Goal: Task Accomplishment & Management: Complete application form

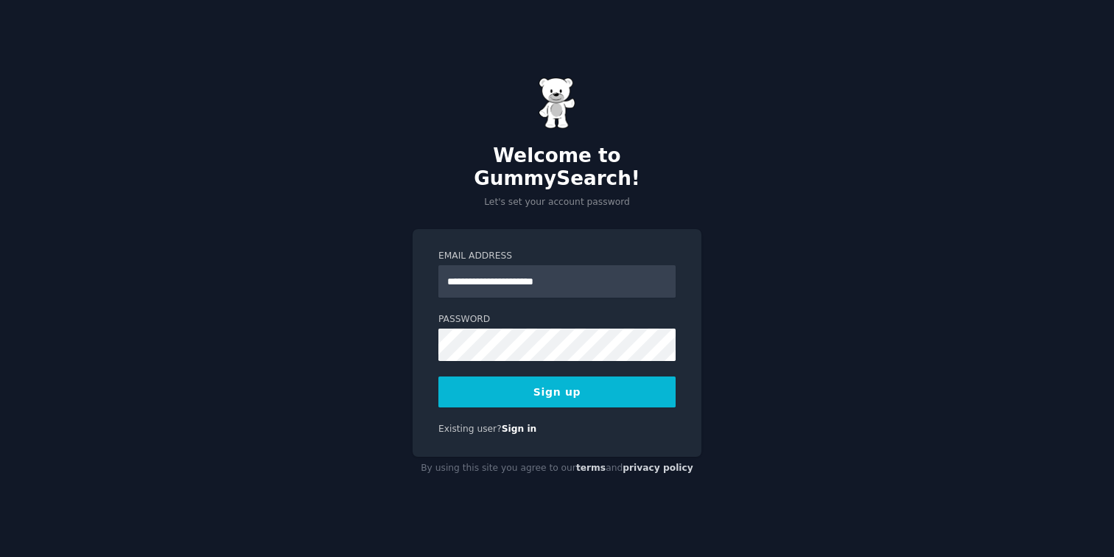
type input "**********"
click at [439, 377] on button "Sign up" at bounding box center [557, 392] width 237 height 31
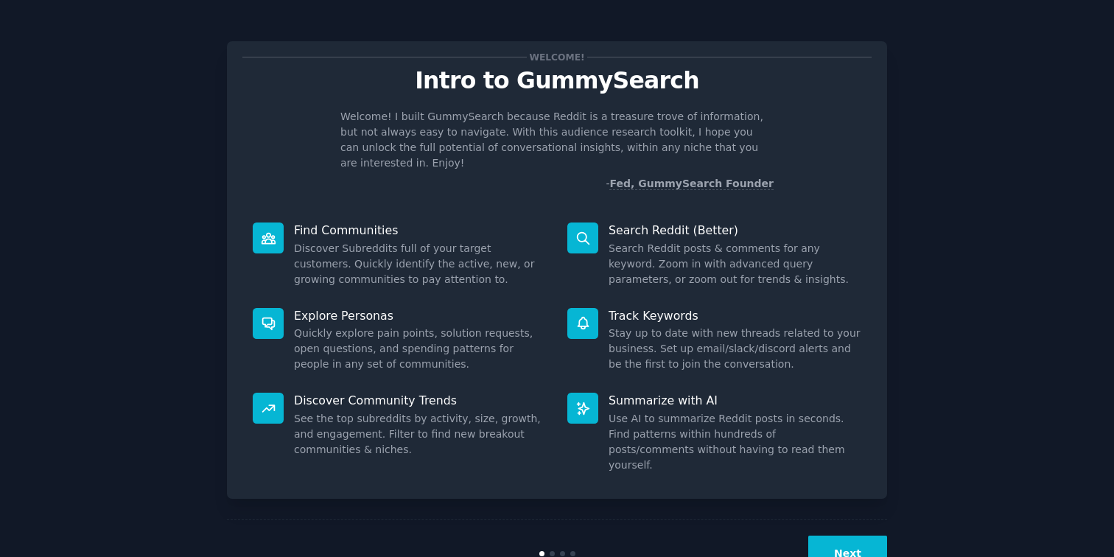
click at [848, 536] on button "Next" at bounding box center [848, 554] width 79 height 36
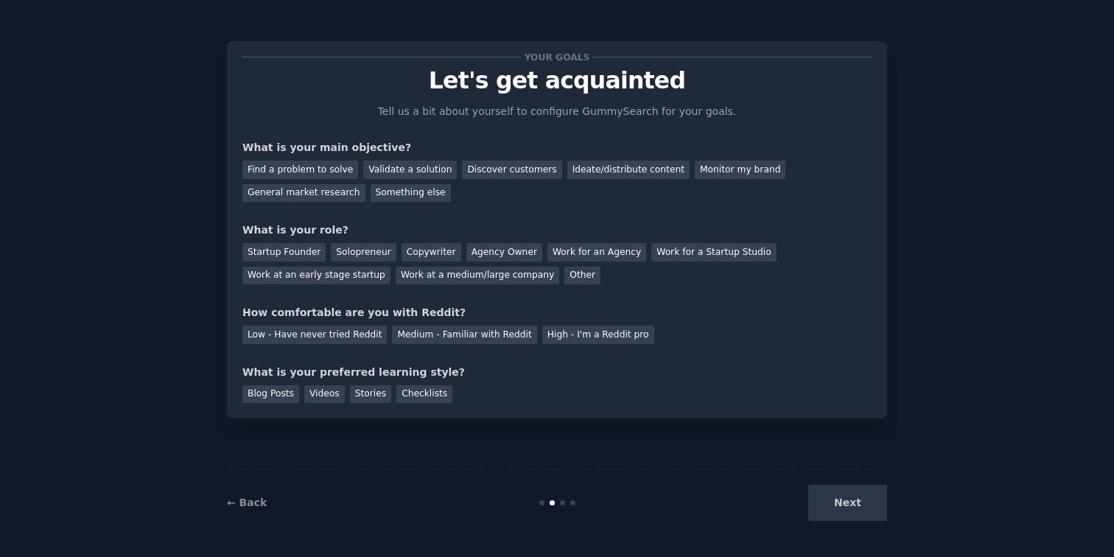
click at [242, 496] on div "← Back" at bounding box center [337, 502] width 220 height 15
click at [244, 498] on link "← Back" at bounding box center [247, 503] width 40 height 12
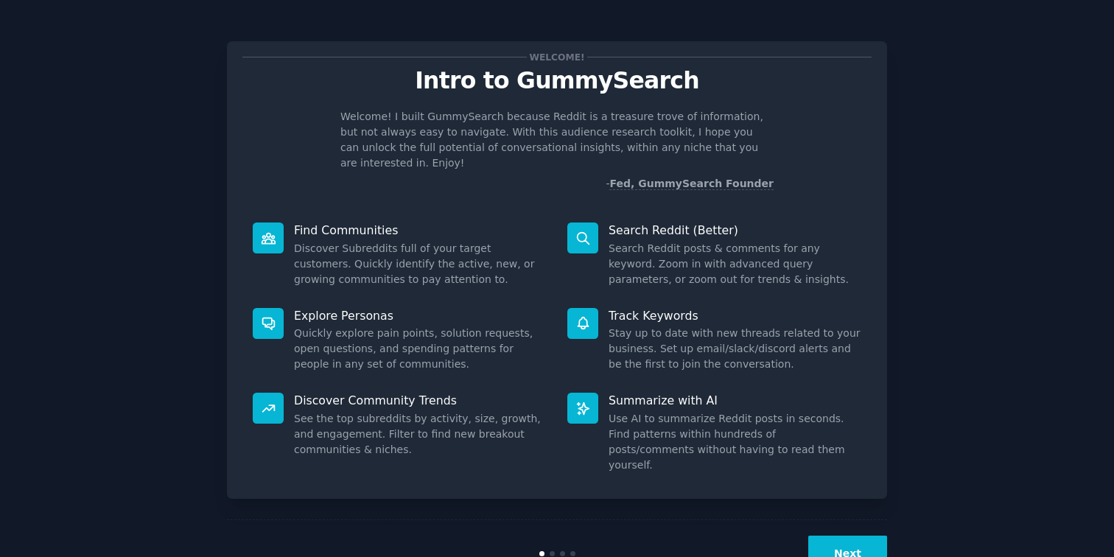
click at [853, 536] on button "Next" at bounding box center [848, 554] width 79 height 36
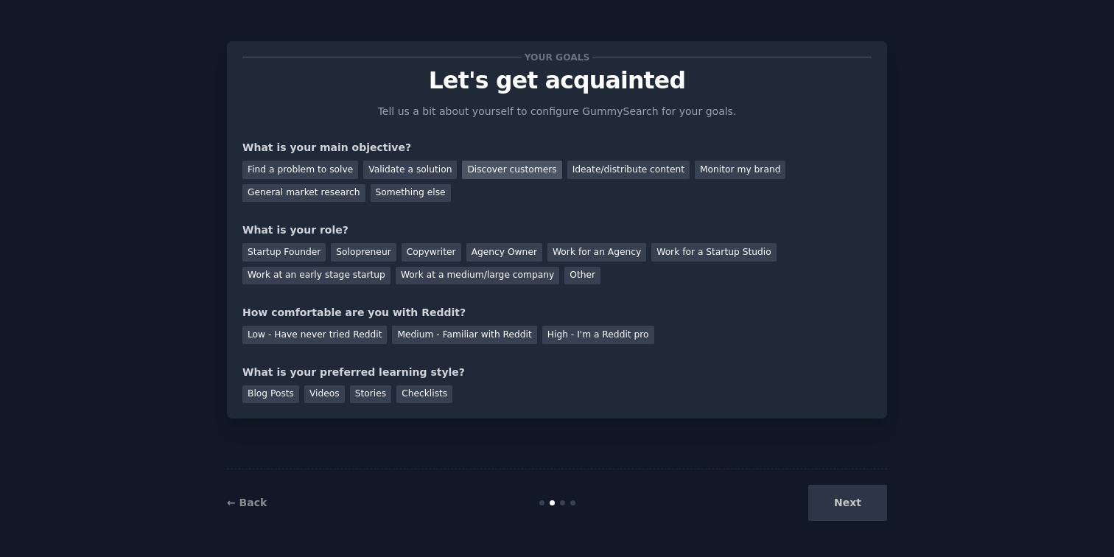
click at [474, 164] on div "Discover customers" at bounding box center [512, 170] width 100 height 18
click at [307, 161] on div "Find a problem to solve" at bounding box center [300, 170] width 116 height 18
click at [507, 178] on div "Discover customers" at bounding box center [512, 170] width 100 height 18
click at [576, 255] on div "Work for an Agency" at bounding box center [597, 252] width 99 height 18
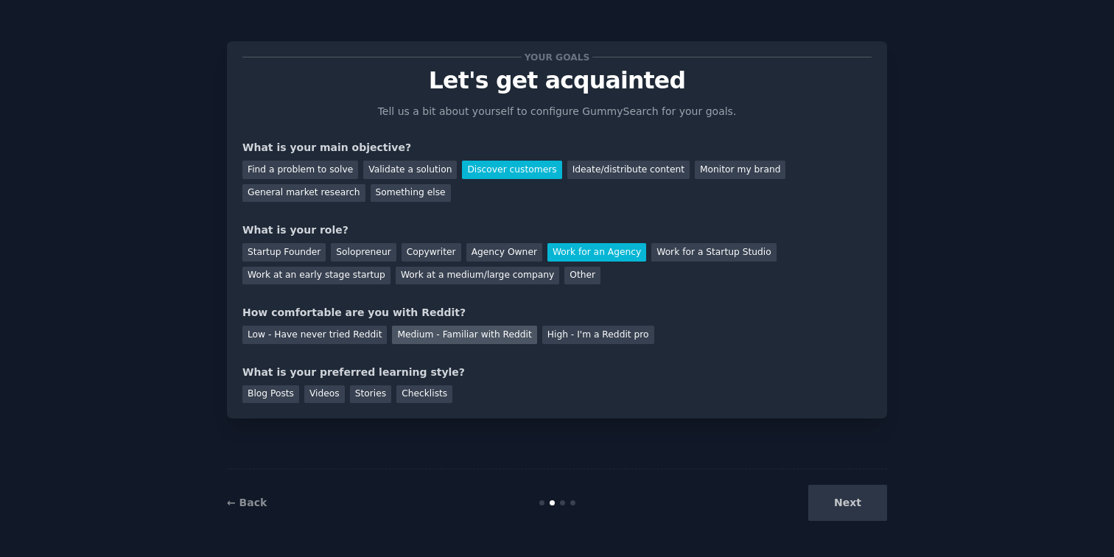
click at [469, 340] on div "Medium - Familiar with Reddit" at bounding box center [464, 335] width 144 height 18
click at [417, 388] on div "Checklists" at bounding box center [425, 394] width 56 height 18
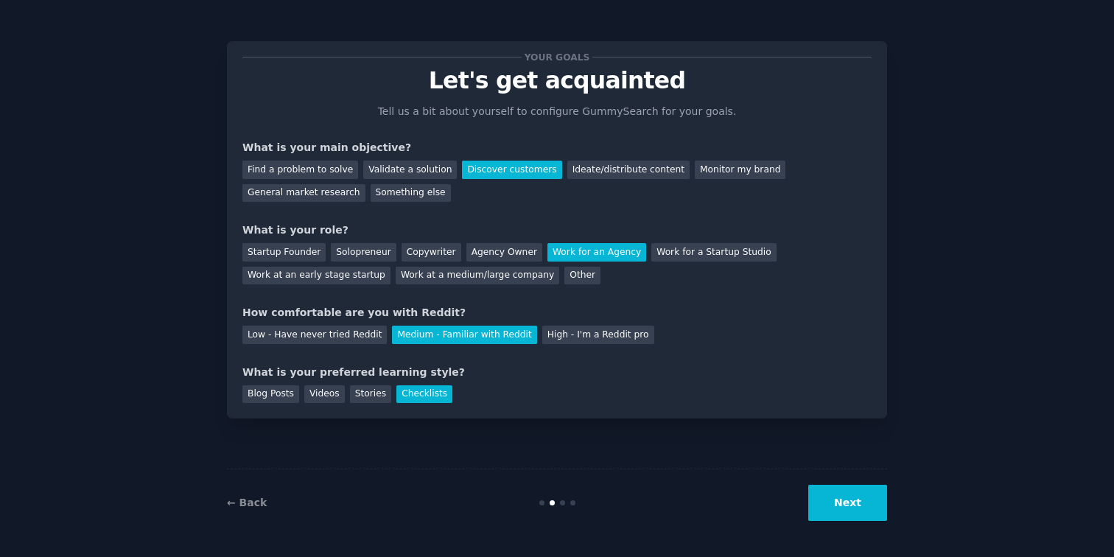
click at [854, 509] on button "Next" at bounding box center [848, 503] width 79 height 36
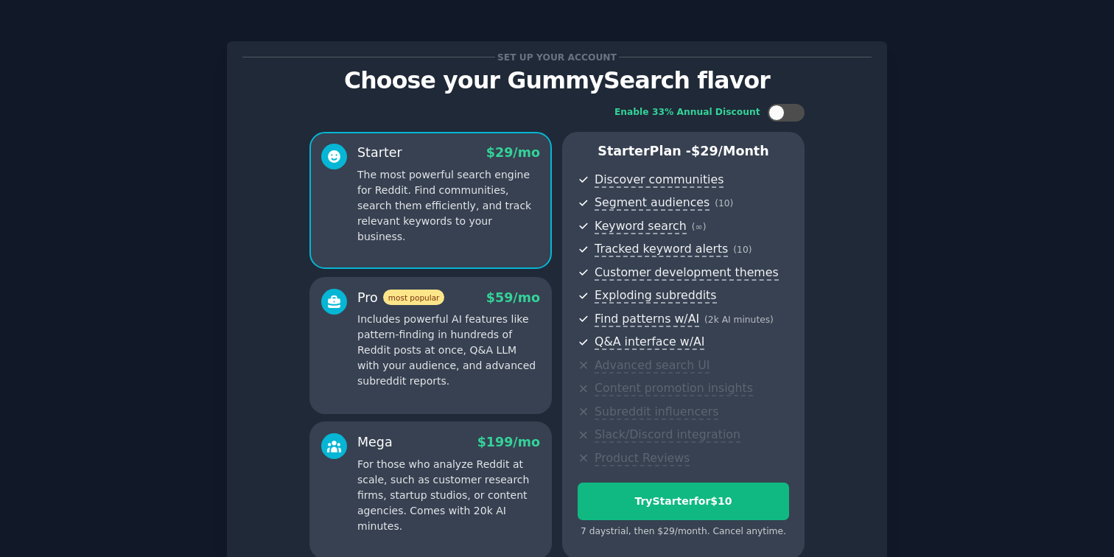
scroll to position [142, 0]
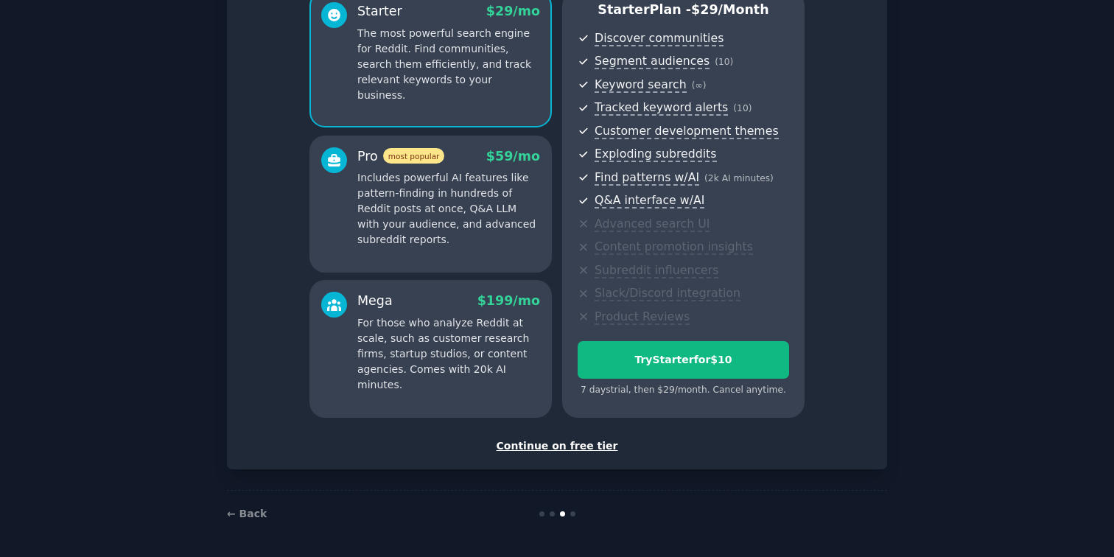
click at [570, 442] on div "Continue on free tier" at bounding box center [556, 446] width 629 height 15
